Goal: Find specific page/section: Find specific page/section

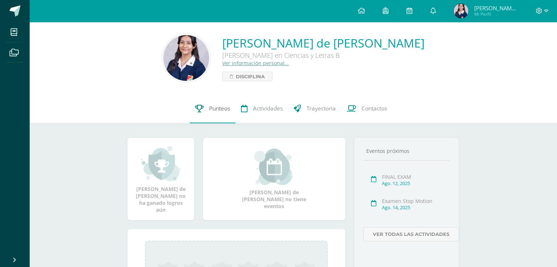
click at [218, 116] on link "Punteos" at bounding box center [213, 108] width 46 height 29
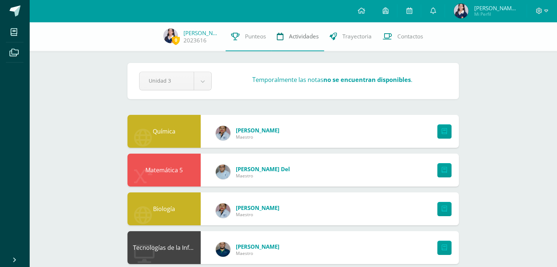
click at [301, 43] on link "Actividades" at bounding box center [297, 36] width 53 height 29
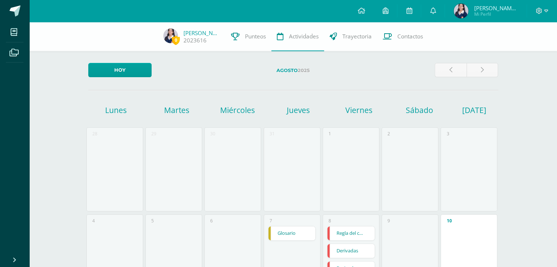
scroll to position [127, 0]
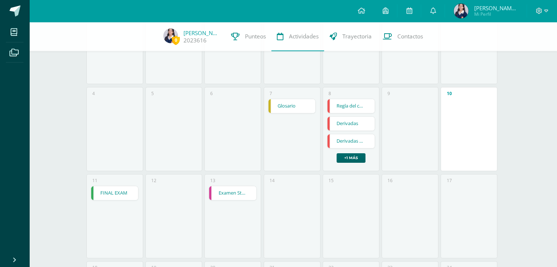
click at [359, 158] on link "+1 más" at bounding box center [351, 158] width 29 height 10
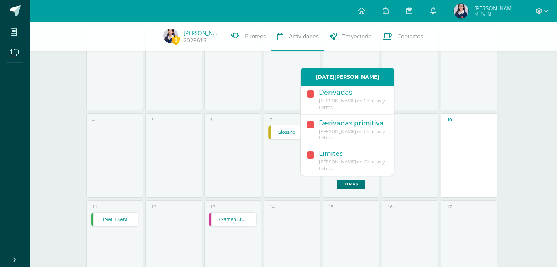
scroll to position [32, 0]
click at [388, 186] on div "9" at bounding box center [410, 156] width 57 height 84
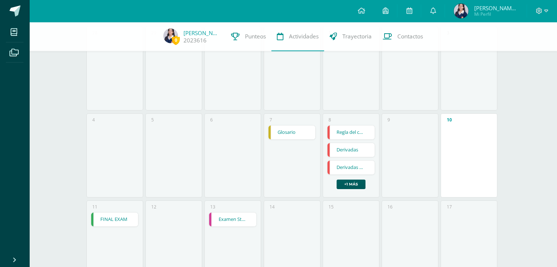
click at [94, 226] on link "FINAL EXAM" at bounding box center [114, 220] width 47 height 14
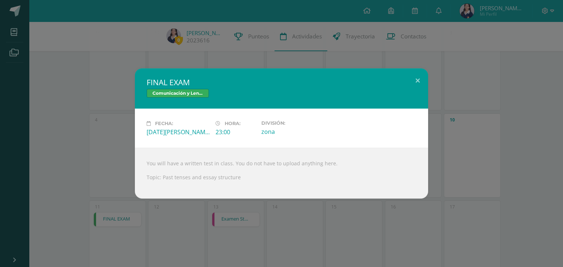
click at [149, 227] on div "FINAL EXAM Comunicación y Lenguaje L3 (Inglés) 5 Fecha: Lunes 11 de Agosto Hora…" at bounding box center [281, 133] width 563 height 267
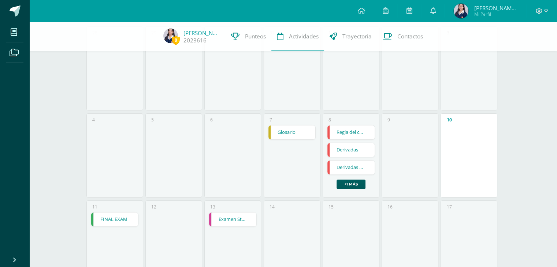
click at [127, 216] on link "FINAL EXAM" at bounding box center [114, 220] width 47 height 14
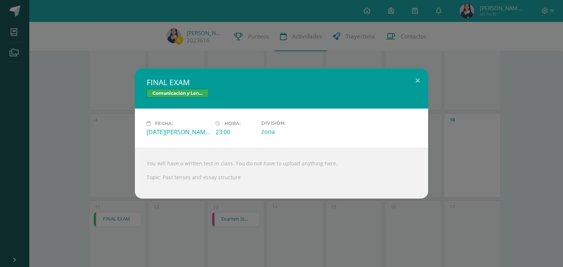
click at [127, 216] on div "FINAL EXAM Comunicación y Lenguaje L3 (Inglés) 5 Fecha: Lunes 11 de Agosto Hora…" at bounding box center [281, 133] width 563 height 267
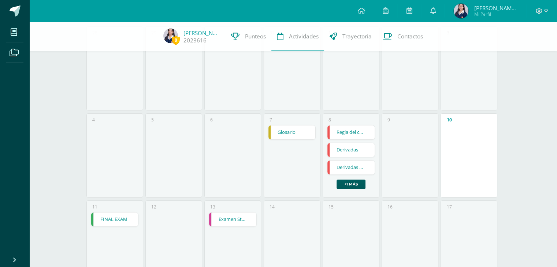
click at [227, 216] on link "Examen Stop Motion" at bounding box center [232, 220] width 47 height 14
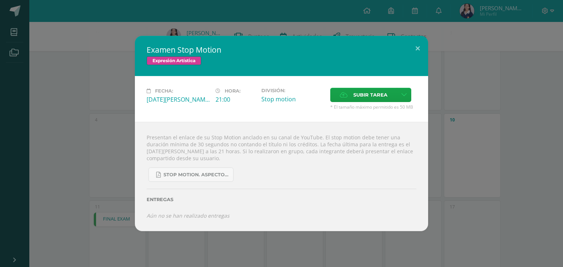
click at [501, 164] on div "Examen Stop Motion Expresión Artística Fecha: Miércoles 13 de Agosto Hora: 21:0…" at bounding box center [281, 133] width 557 height 195
